Goal: Information Seeking & Learning: Learn about a topic

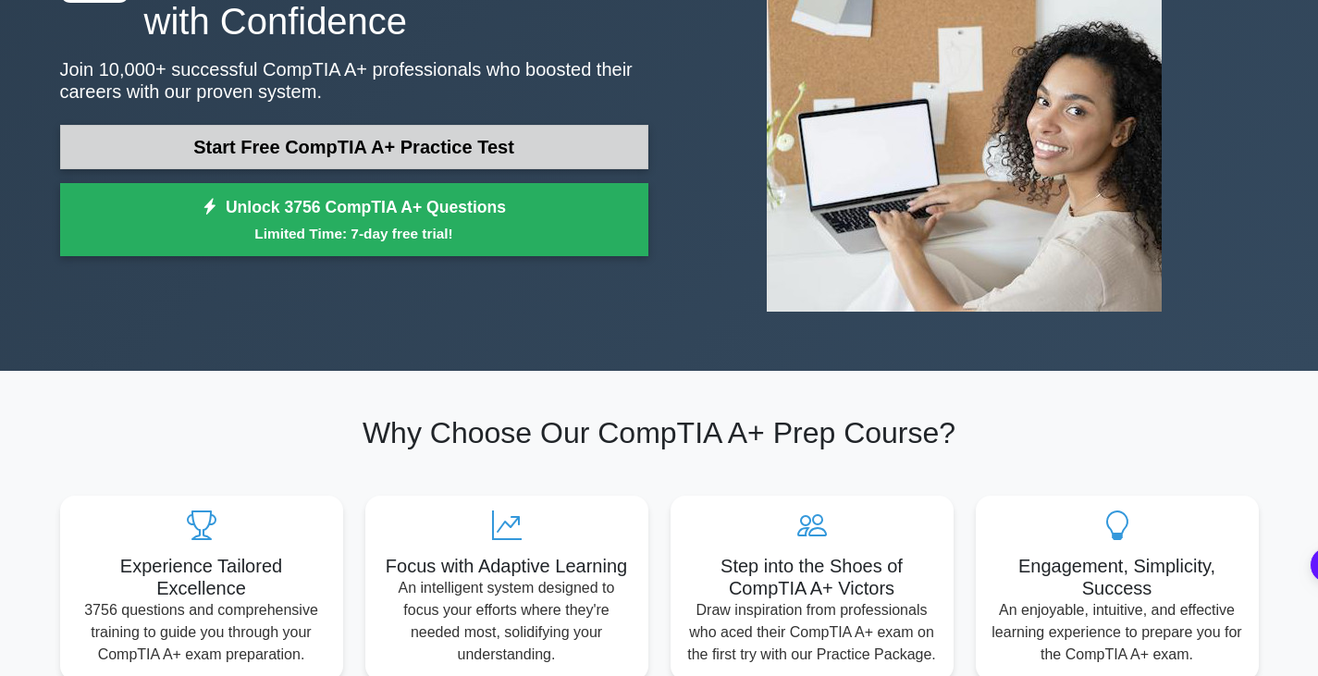
click at [559, 150] on link "Start Free CompTIA A+ Practice Test" at bounding box center [354, 147] width 588 height 44
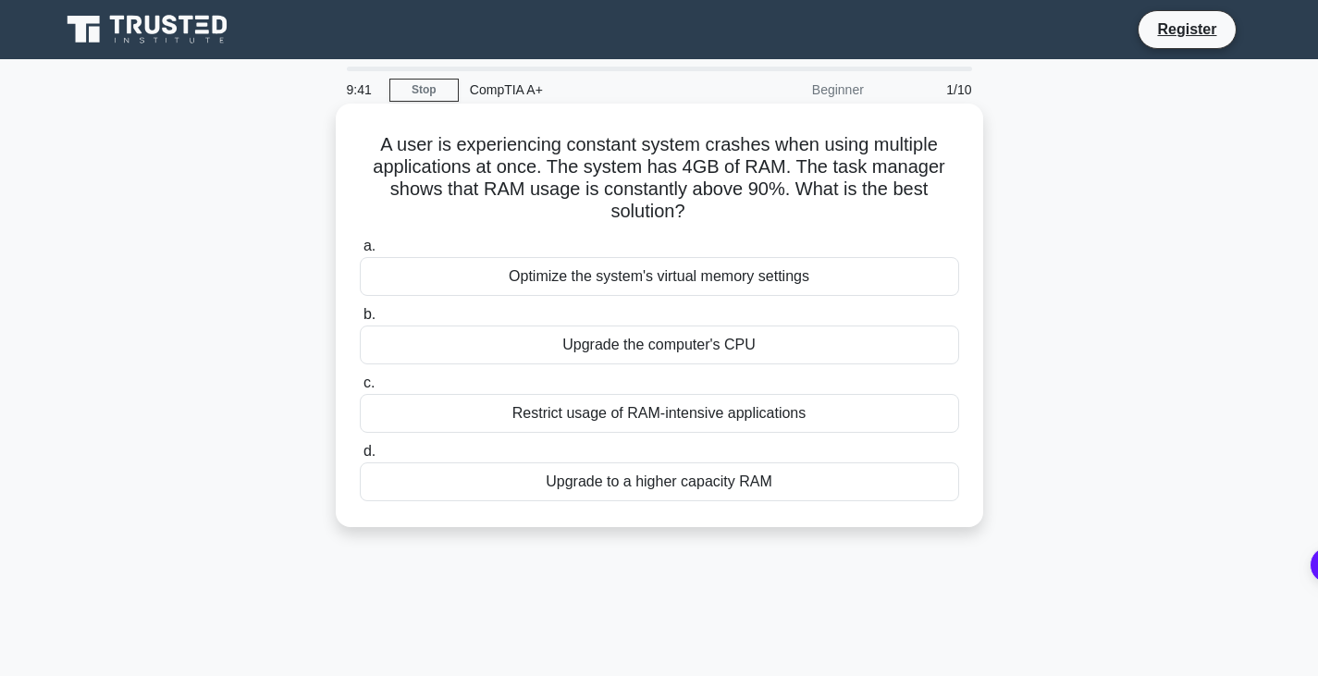
click at [691, 298] on div "a. Optimize the system's virtual memory settings b. Upgrade the computer's CPU …" at bounding box center [660, 368] width 622 height 274
click at [675, 280] on div "Optimize the system's virtual memory settings" at bounding box center [660, 276] width 600 height 39
click at [360, 253] on input "a. Optimize the system's virtual memory settings" at bounding box center [360, 247] width 0 height 12
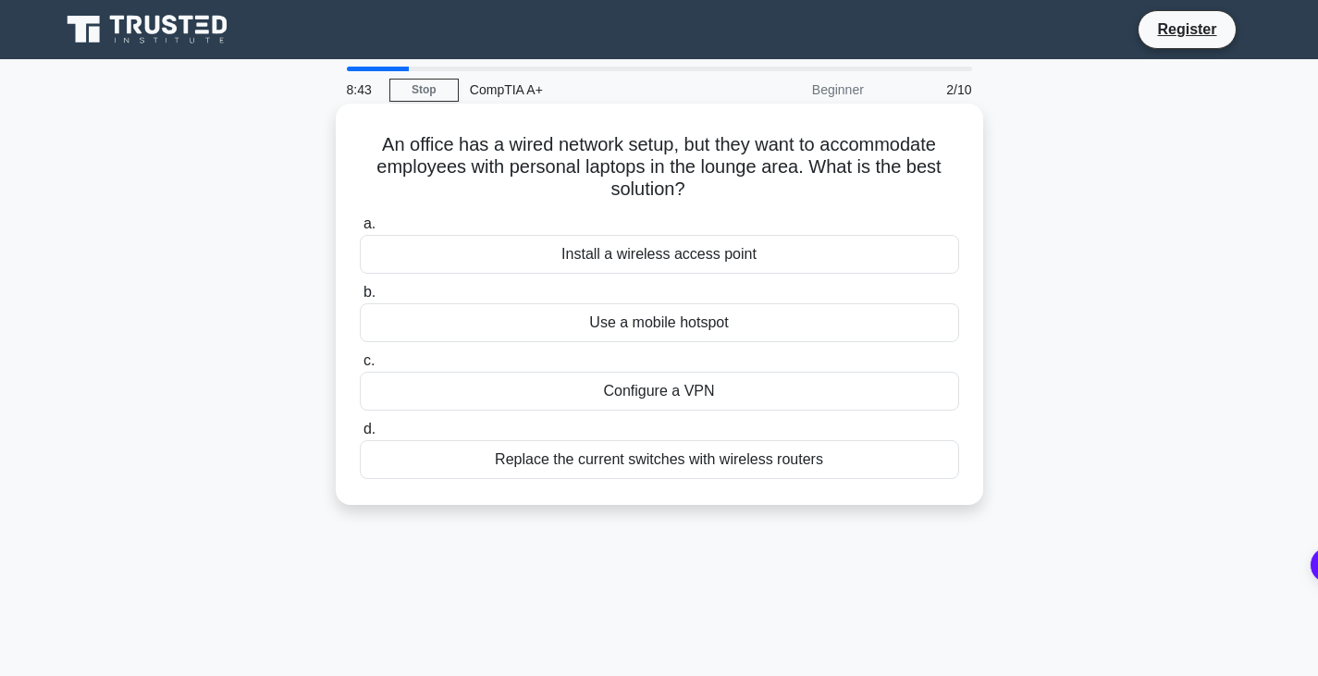
click at [704, 254] on div "Install a wireless access point" at bounding box center [660, 254] width 600 height 39
click at [360, 230] on input "a. Install a wireless access point" at bounding box center [360, 224] width 0 height 12
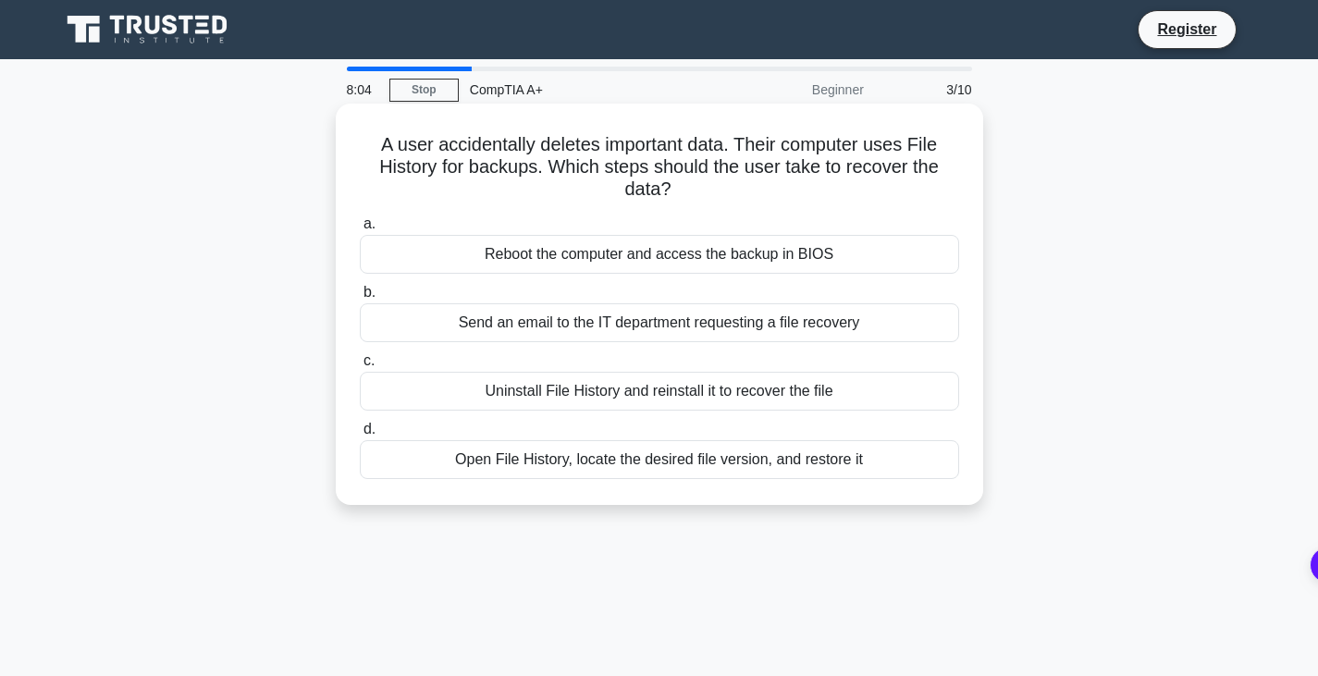
click at [761, 463] on div "Open File History, locate the desired file version, and restore it" at bounding box center [660, 459] width 600 height 39
click at [360, 436] on input "d. Open File History, locate the desired file version, and restore it" at bounding box center [360, 430] width 0 height 12
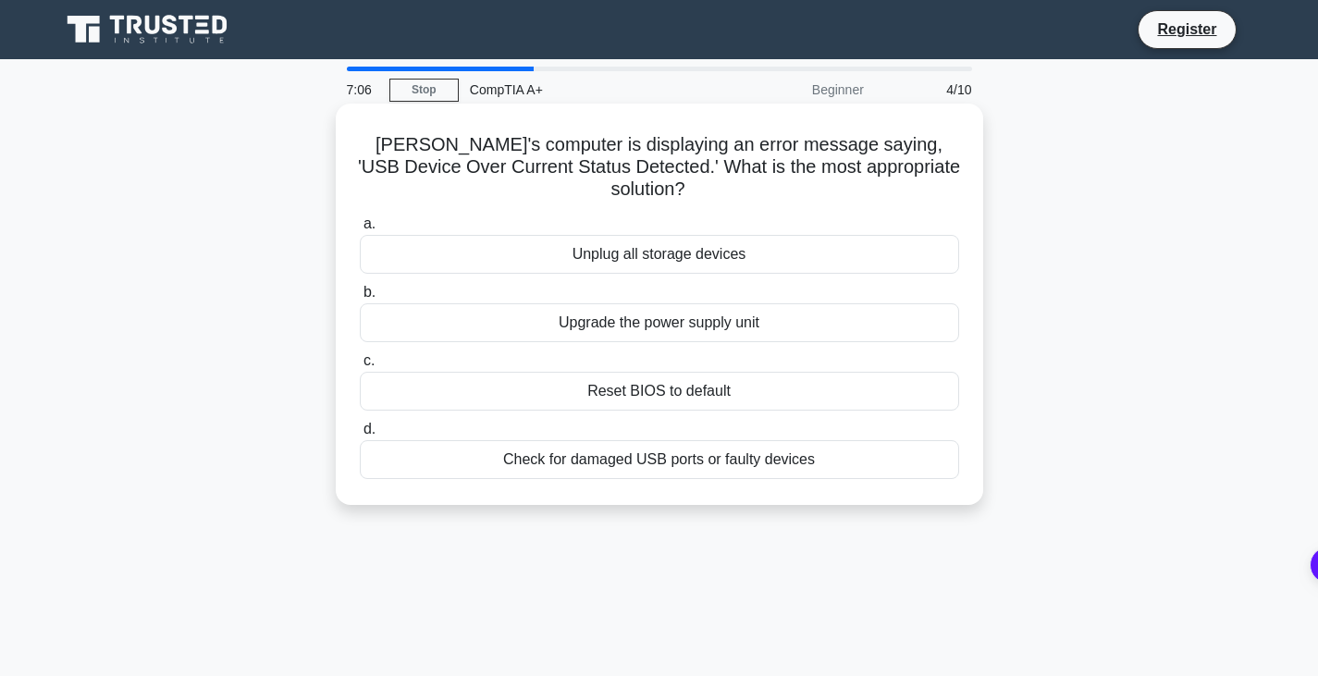
click at [758, 350] on label "c. Reset BIOS to default" at bounding box center [660, 380] width 600 height 61
click at [360, 355] on input "c. Reset BIOS to default" at bounding box center [360, 361] width 0 height 12
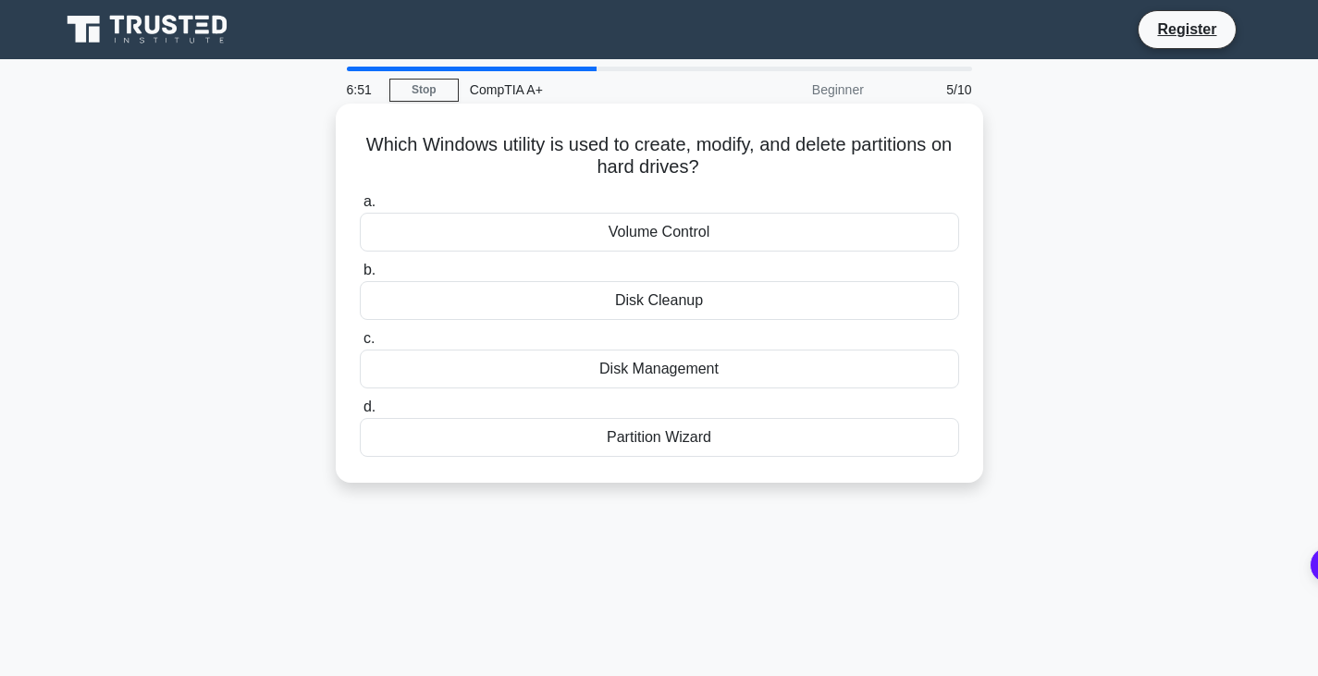
click at [687, 377] on div "Disk Management" at bounding box center [660, 369] width 600 height 39
click at [360, 345] on input "c. Disk Management" at bounding box center [360, 339] width 0 height 12
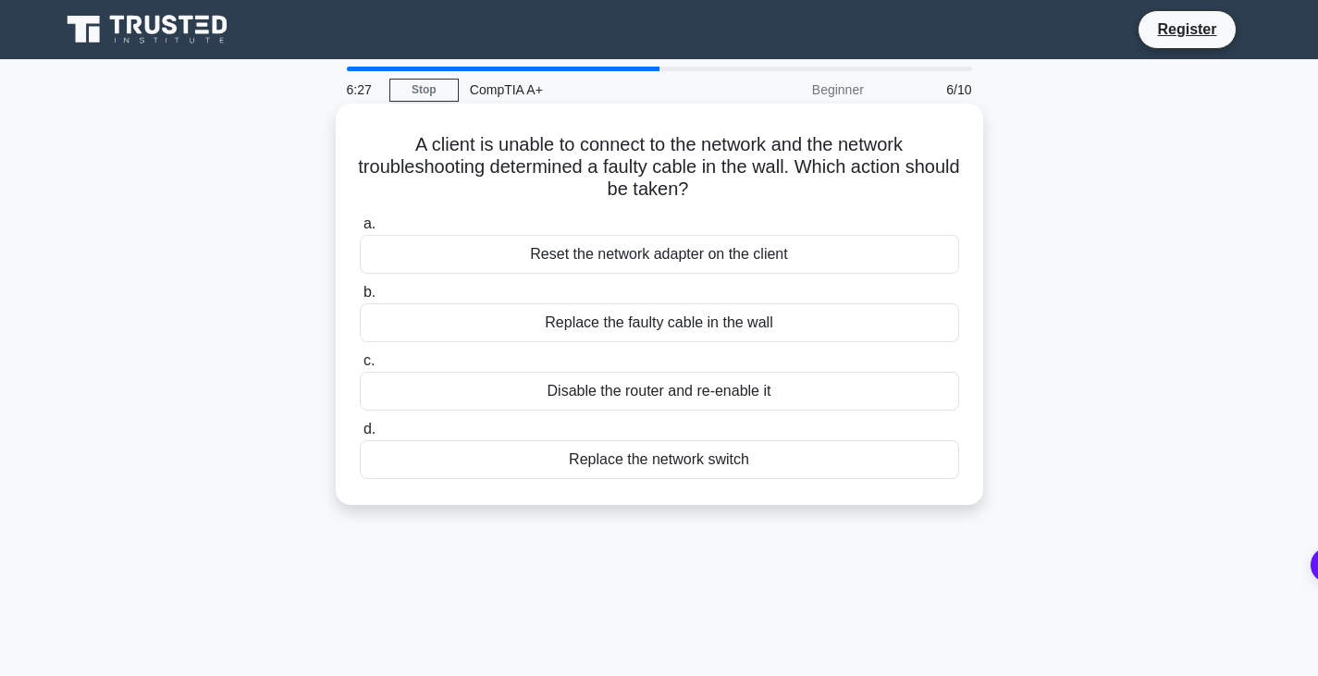
click at [679, 329] on div "Replace the faulty cable in the wall" at bounding box center [660, 322] width 600 height 39
click at [360, 299] on input "b. Replace the faulty cable in the wall" at bounding box center [360, 293] width 0 height 12
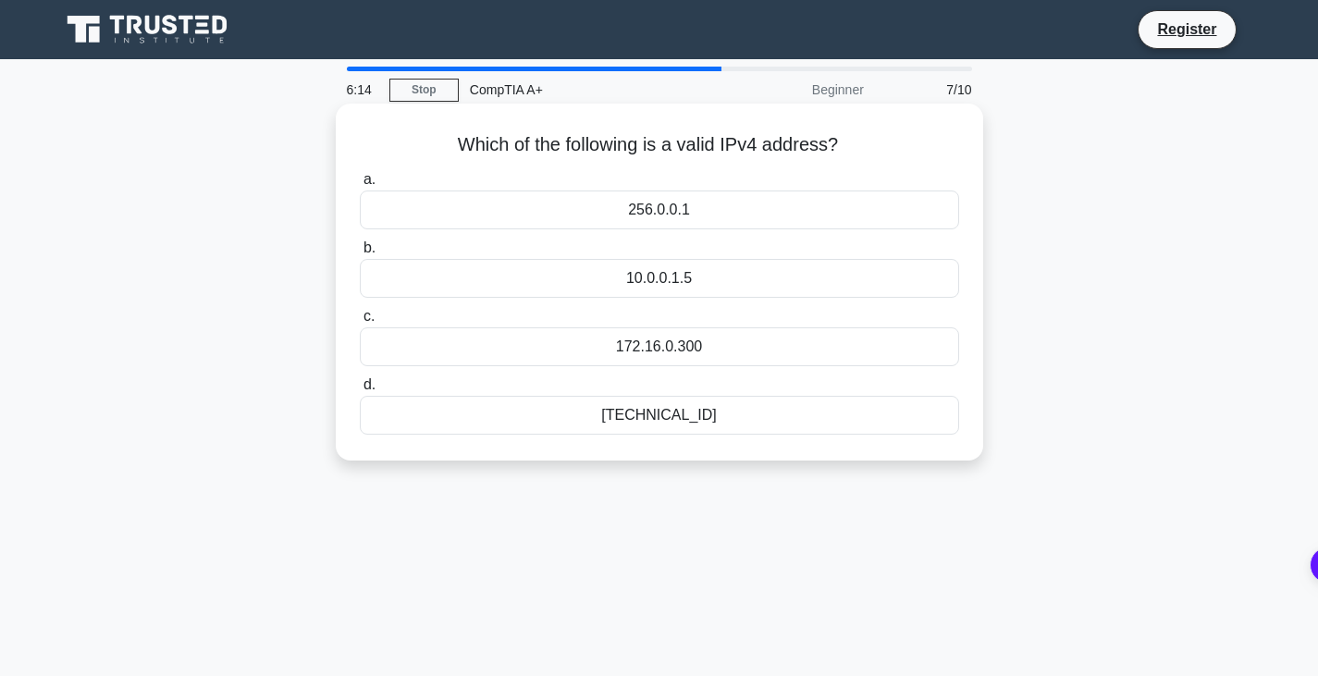
click at [674, 419] on div "192.168.0.1" at bounding box center [660, 415] width 600 height 39
click at [360, 391] on input "d. 192.168.0.1" at bounding box center [360, 385] width 0 height 12
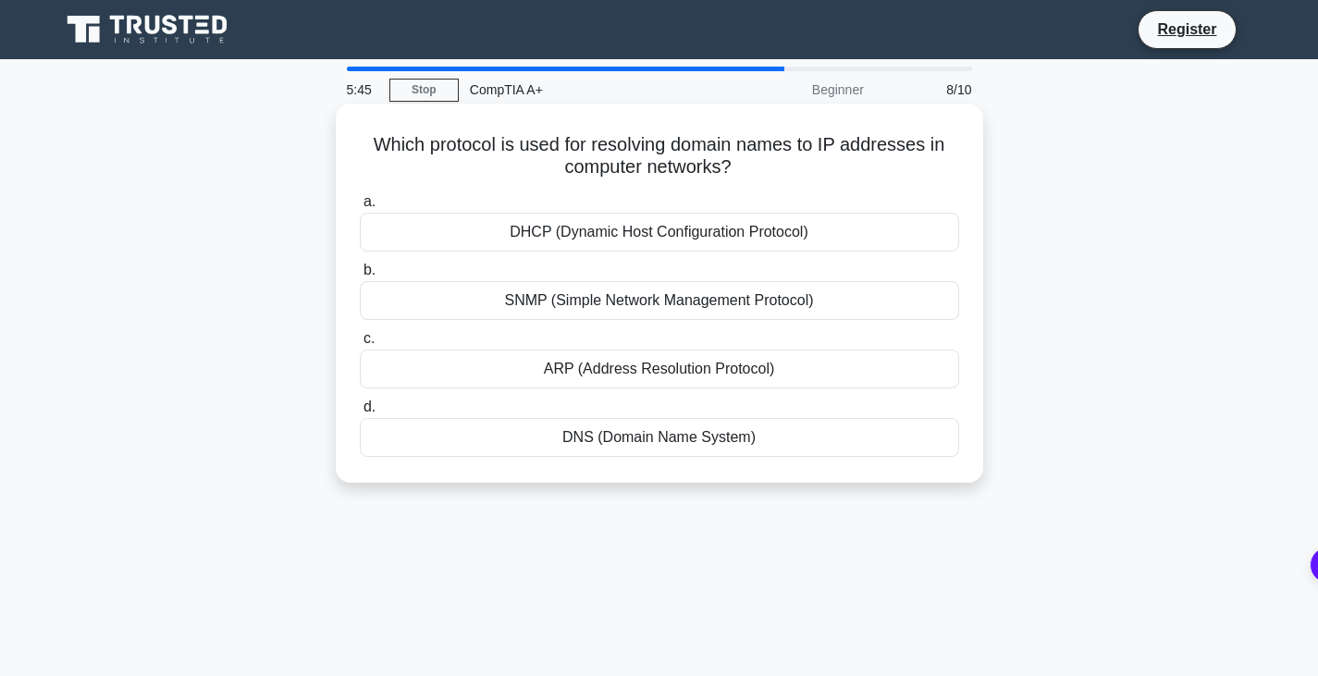
click at [597, 448] on div "DNS (Domain Name System)" at bounding box center [660, 437] width 600 height 39
click at [360, 414] on input "d. DNS (Domain Name System)" at bounding box center [360, 408] width 0 height 12
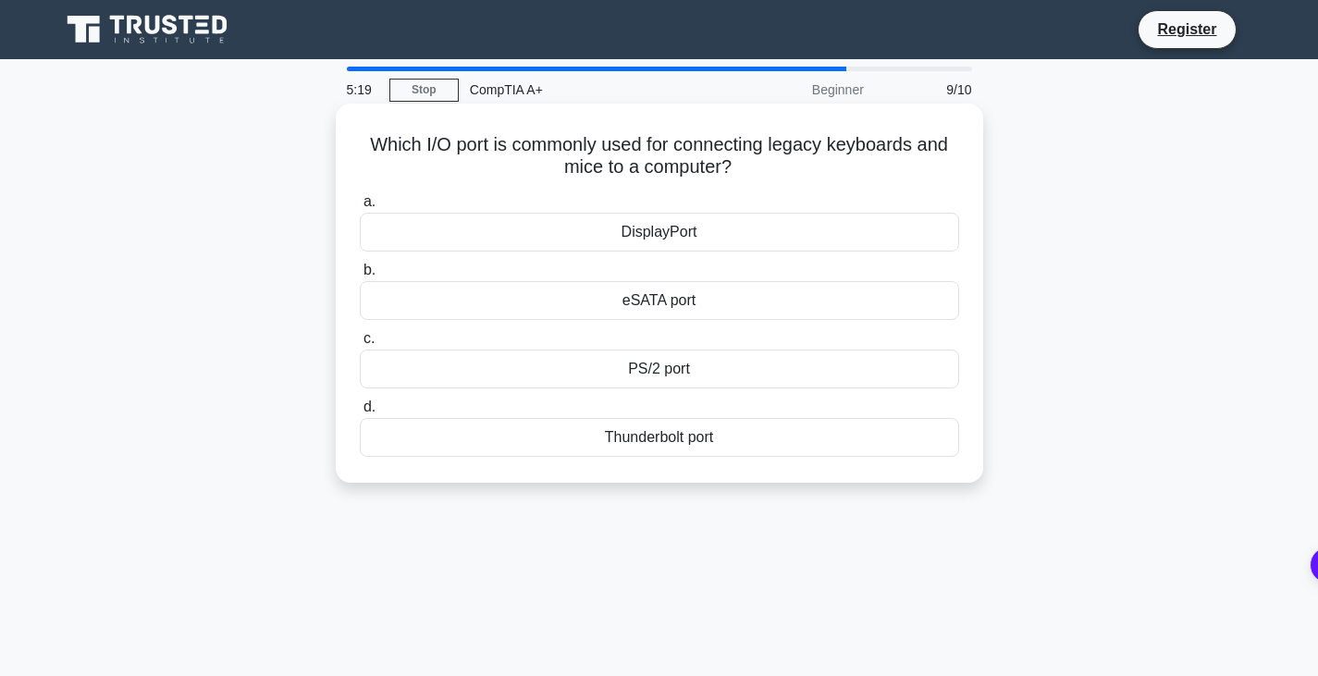
click at [684, 370] on div "PS/2 port" at bounding box center [660, 369] width 600 height 39
click at [360, 345] on input "c. PS/2 port" at bounding box center [360, 339] width 0 height 12
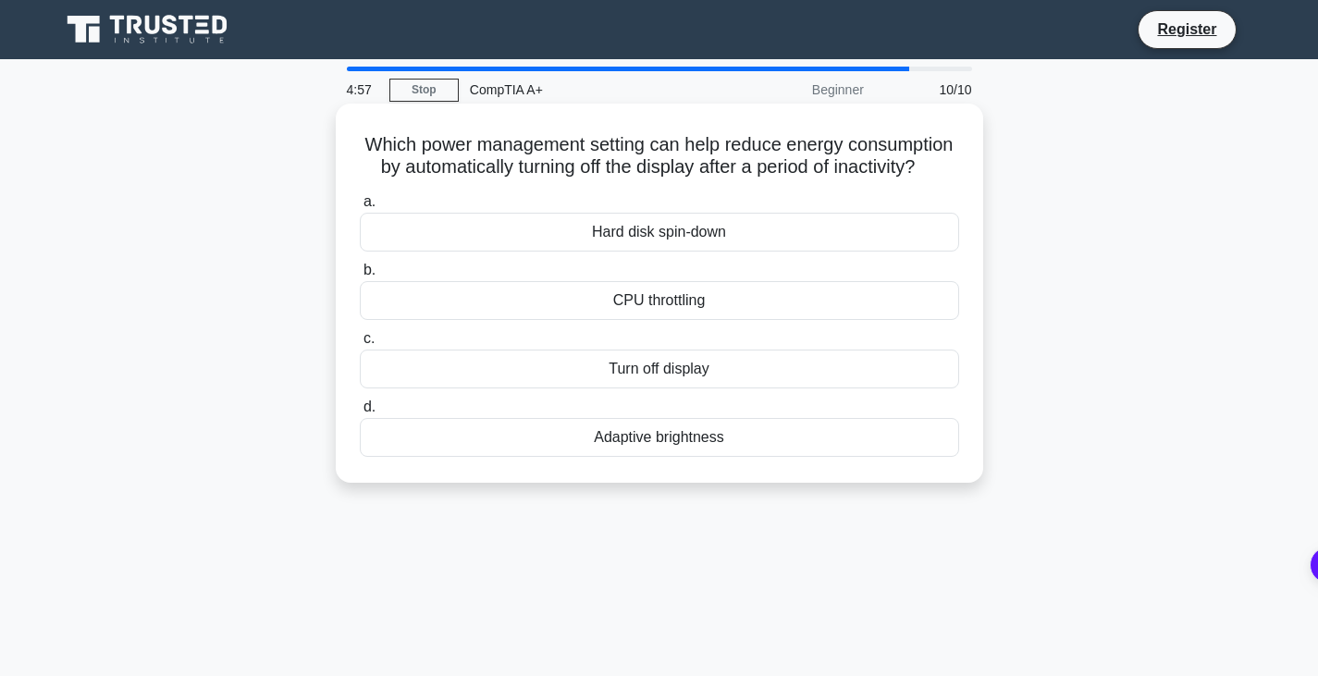
click at [690, 389] on div "Turn off display" at bounding box center [660, 369] width 600 height 39
click at [360, 345] on input "c. Turn off display" at bounding box center [360, 339] width 0 height 12
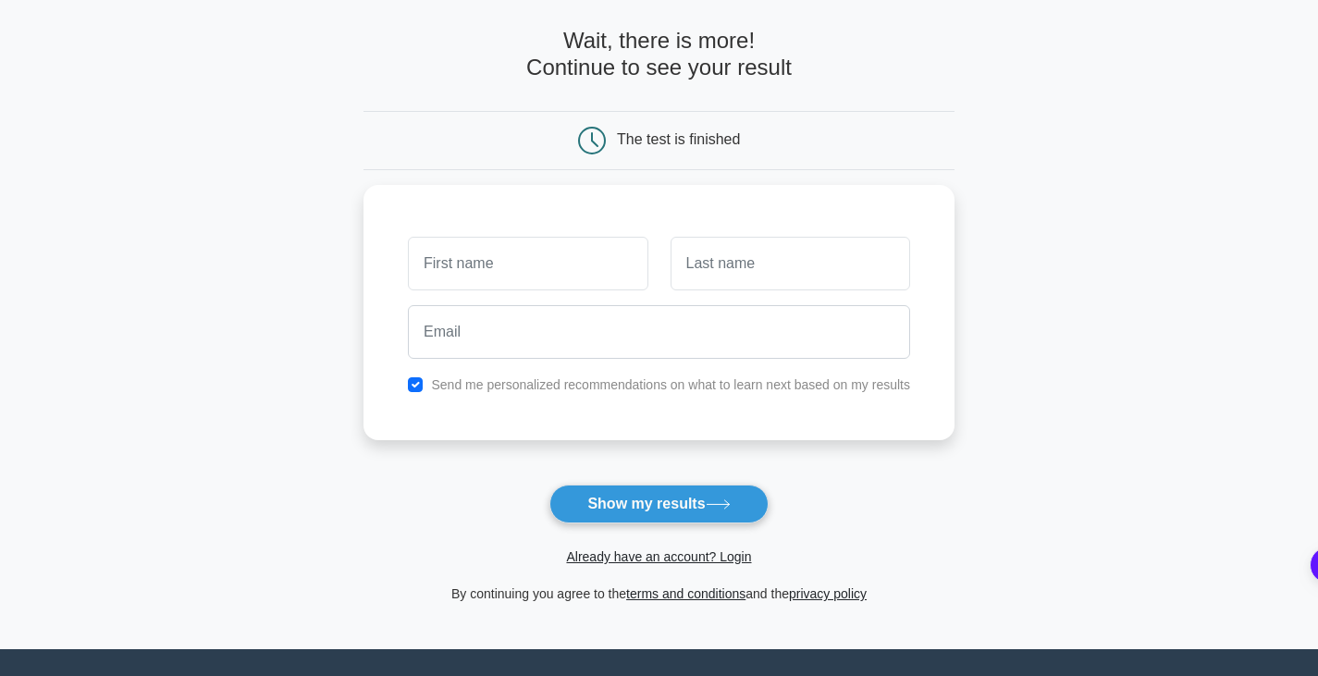
scroll to position [77, 0]
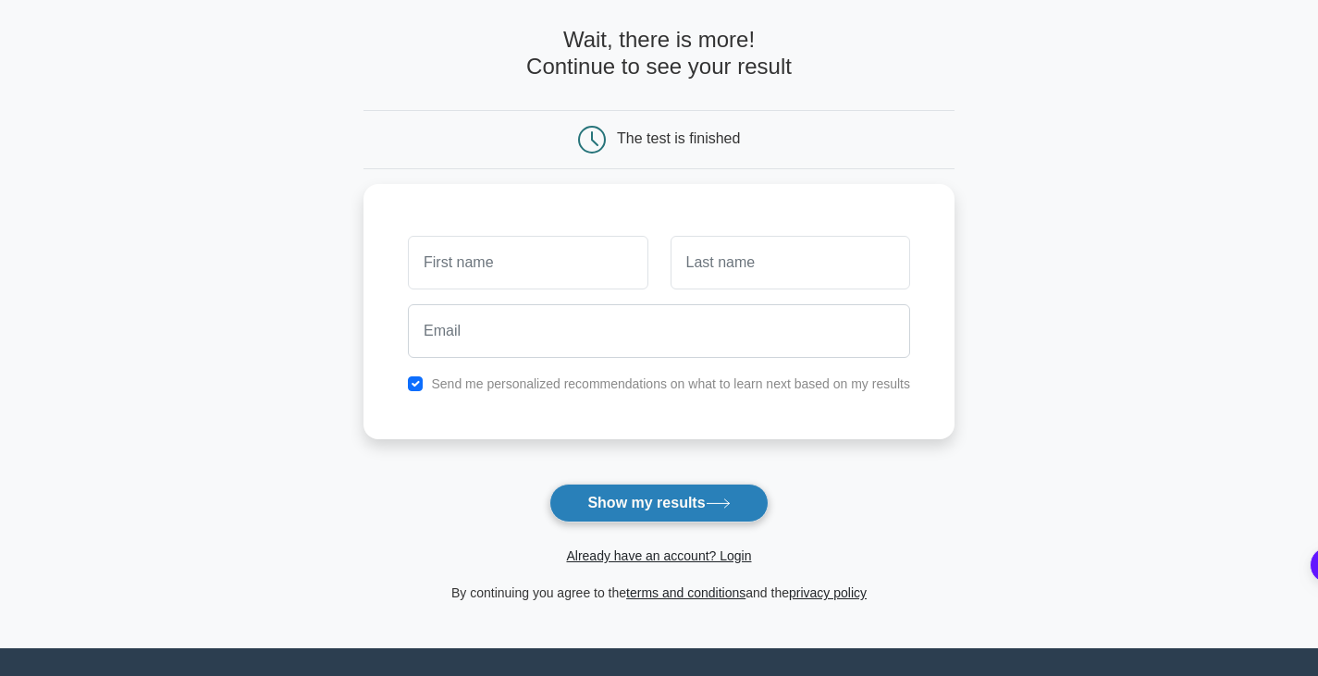
click at [675, 499] on button "Show my results" at bounding box center [659, 503] width 218 height 39
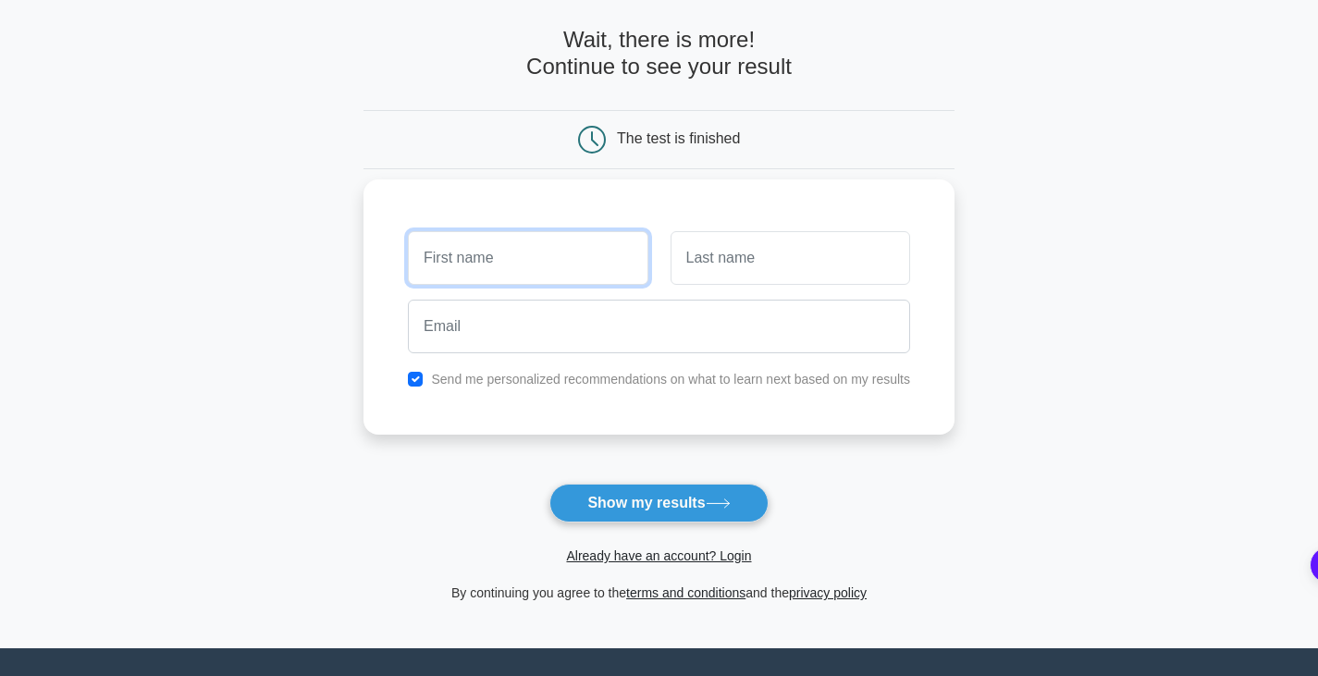
click at [585, 261] on input "text" at bounding box center [528, 258] width 240 height 54
type input "sergio"
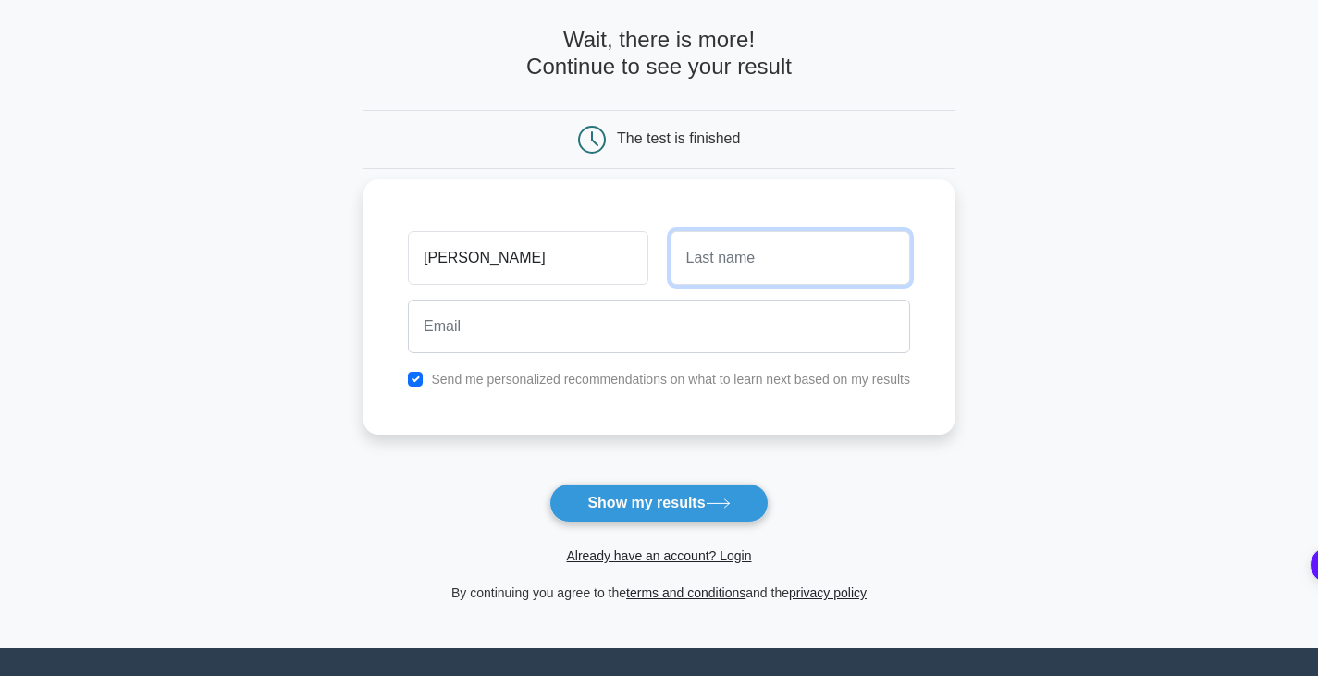
click at [731, 278] on input "text" at bounding box center [791, 258] width 240 height 54
type input "de felipe"
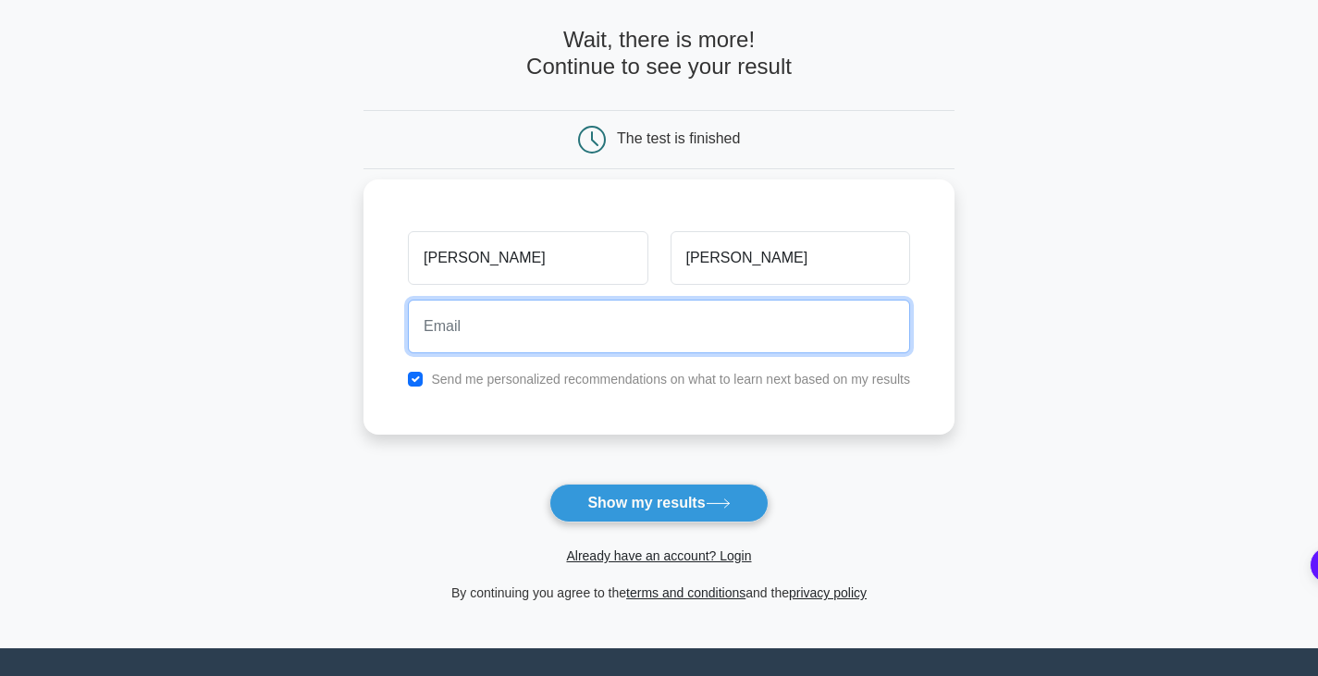
click at [676, 312] on input "email" at bounding box center [659, 327] width 502 height 54
type input "easylistproyecto@gmail.com"
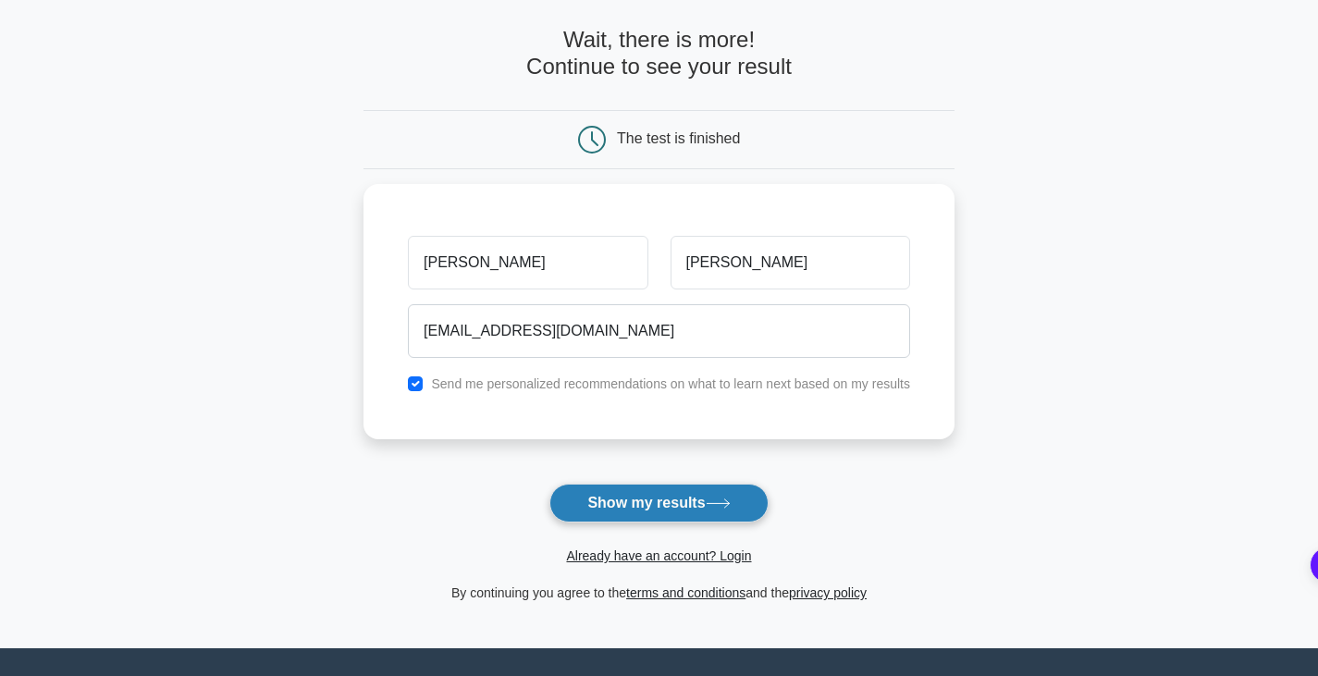
click at [645, 508] on button "Show my results" at bounding box center [659, 503] width 218 height 39
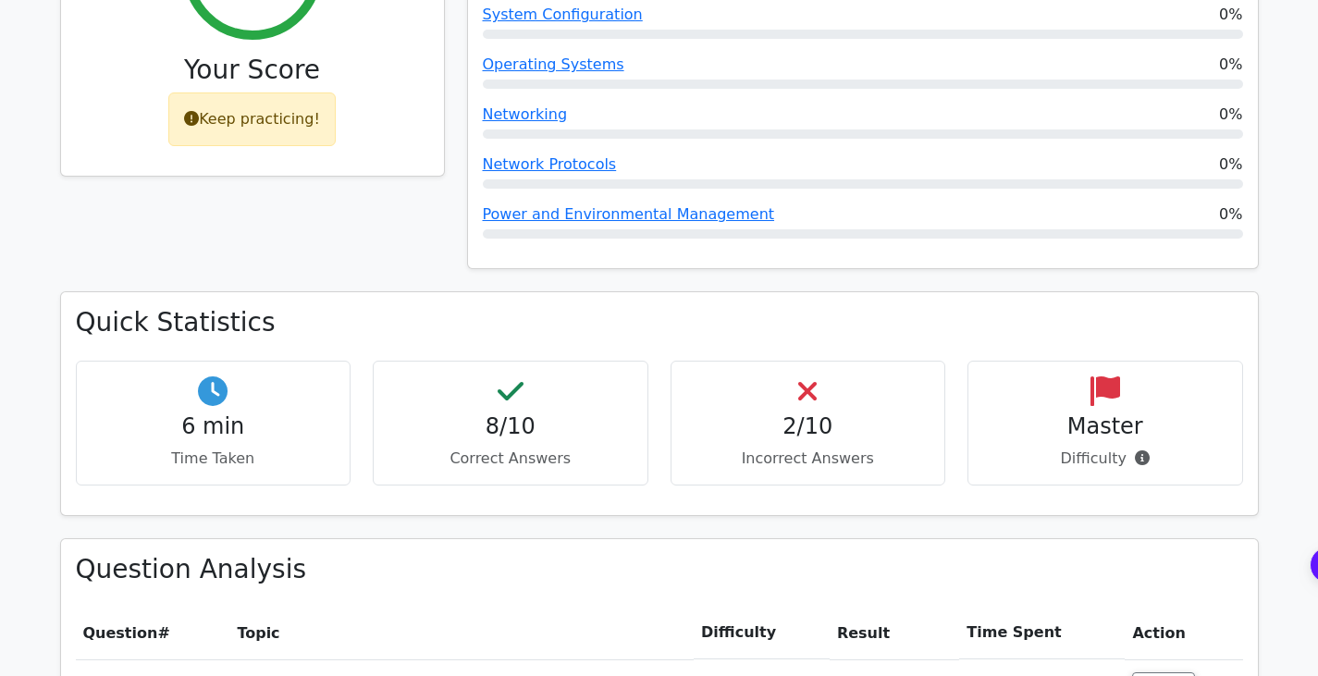
scroll to position [1005, 0]
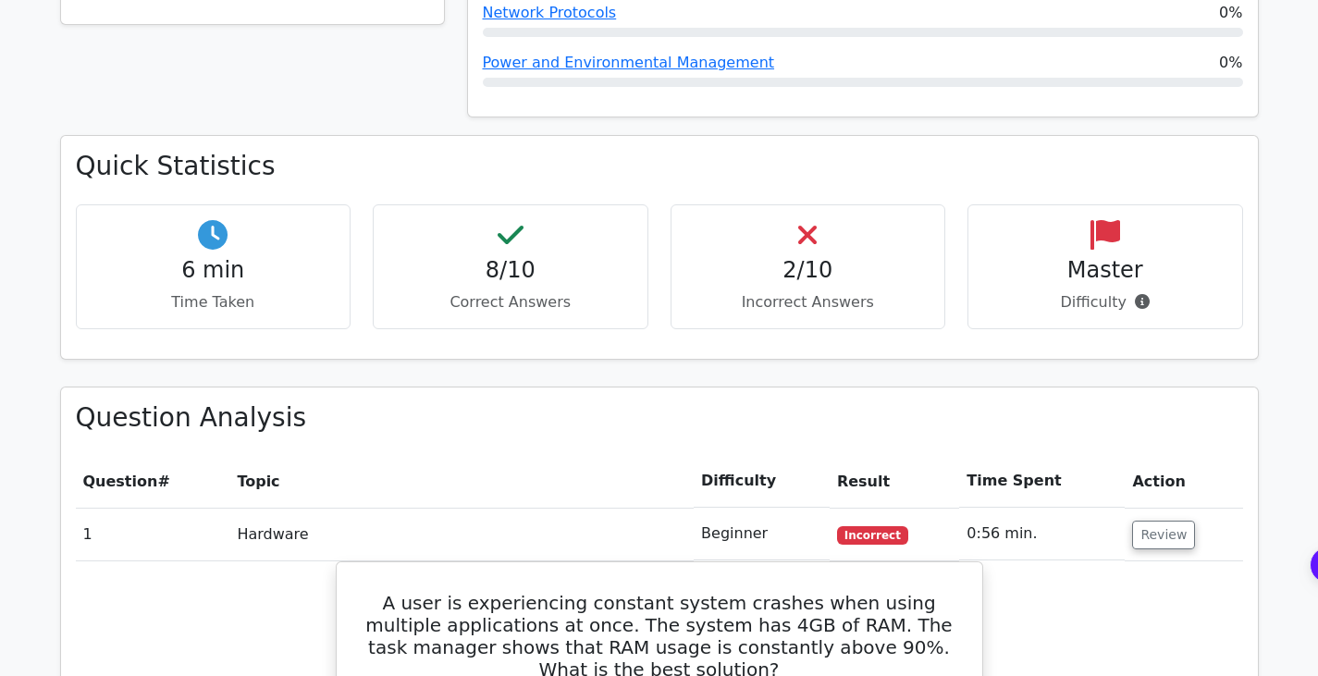
click at [744, 291] on p "Incorrect Answers" at bounding box center [808, 302] width 244 height 22
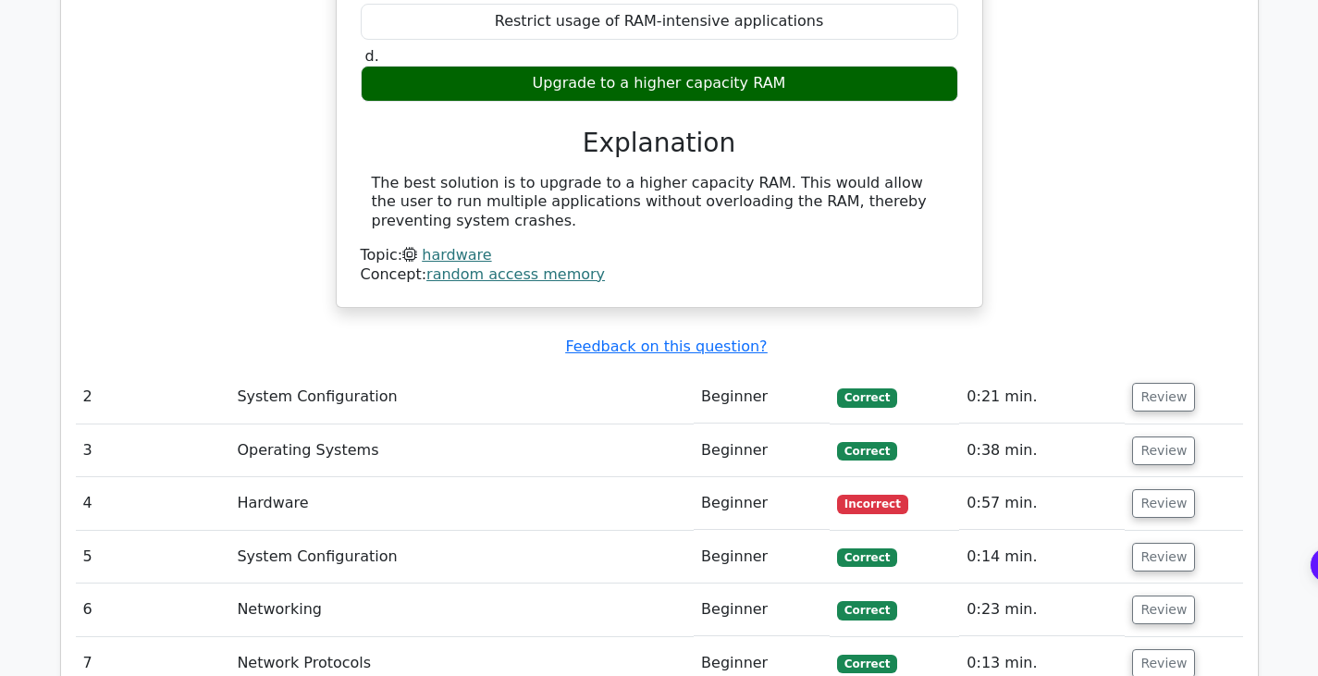
scroll to position [1950, 0]
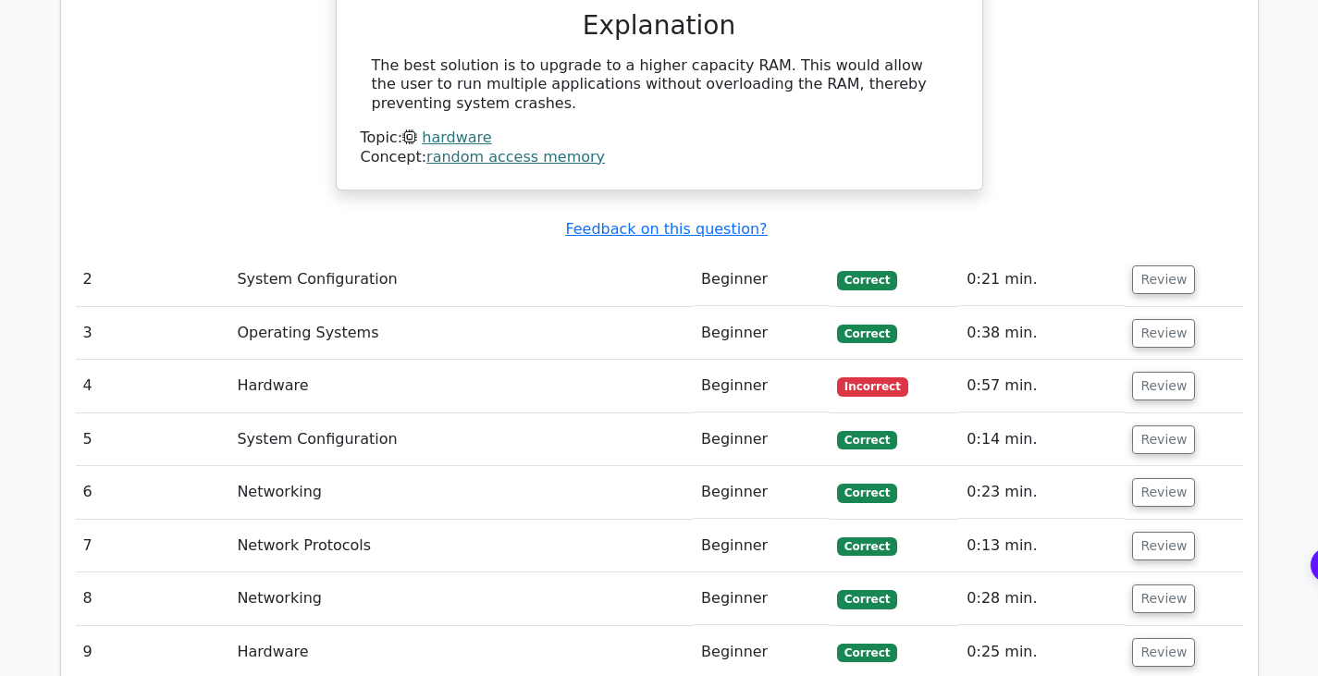
click at [280, 360] on td "Hardware" at bounding box center [461, 386] width 464 height 53
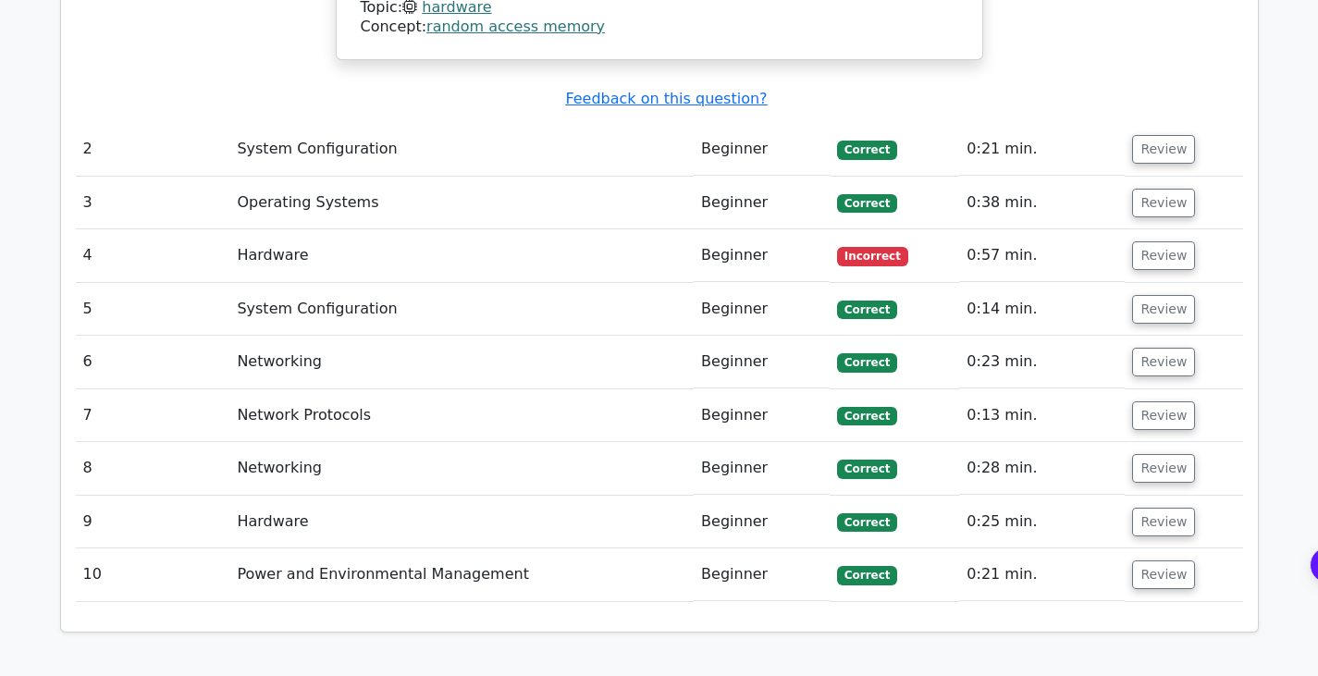
scroll to position [2082, 0]
click at [1160, 241] on button "Review" at bounding box center [1163, 255] width 63 height 29
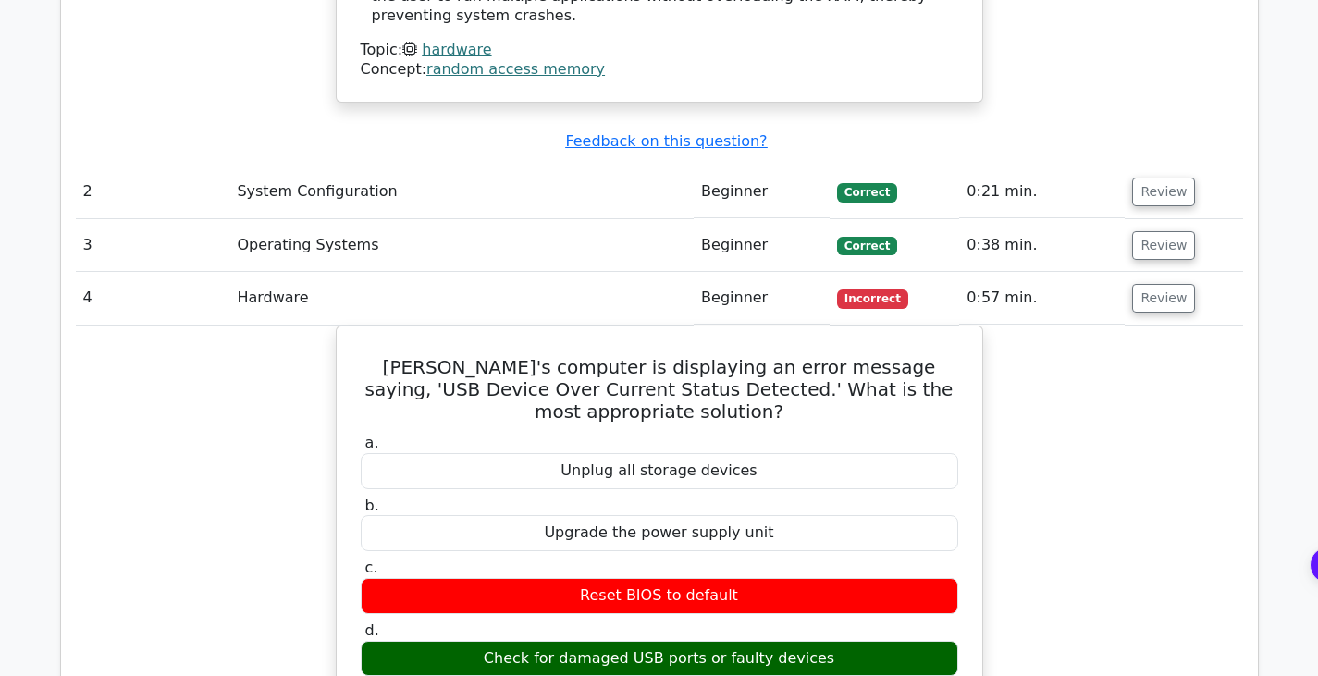
scroll to position [2037, 0]
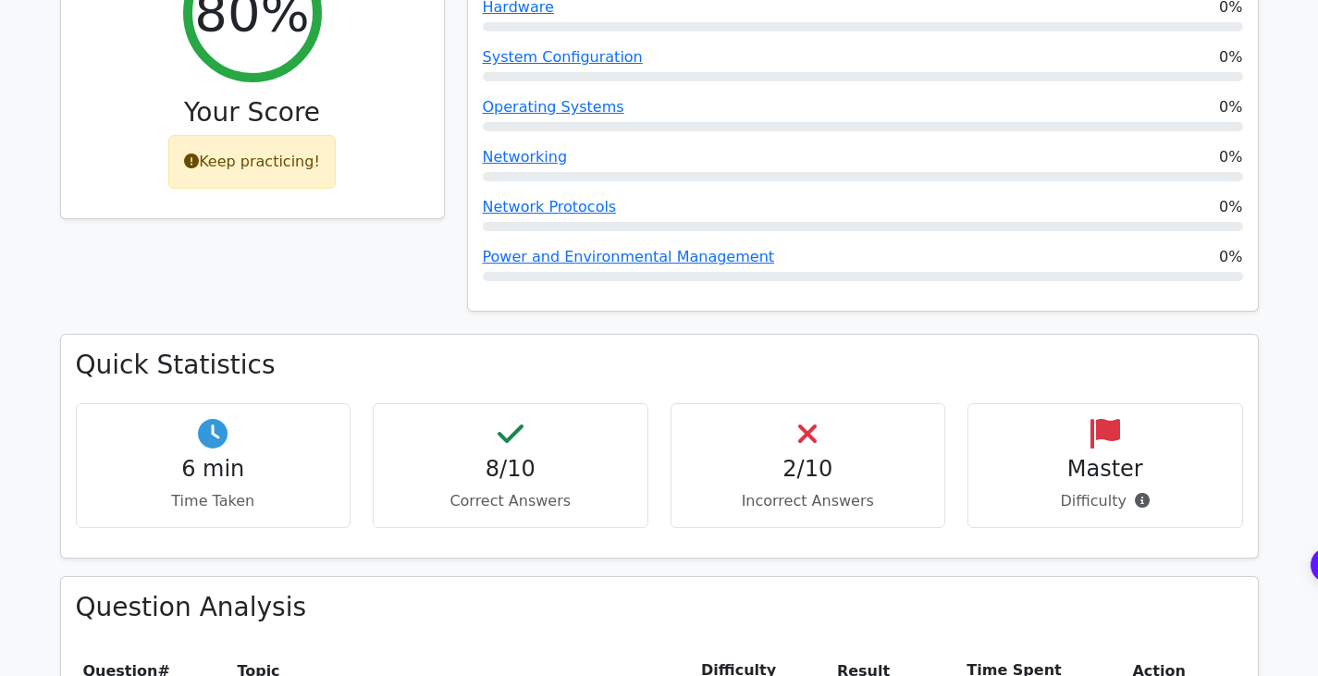
scroll to position [747, 0]
